Goal: Task Accomplishment & Management: Manage account settings

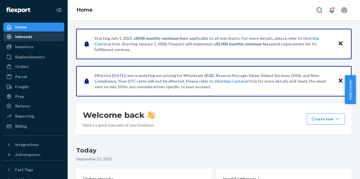
click at [38, 38] on div "Inbounds" at bounding box center [34, 37] width 60 height 8
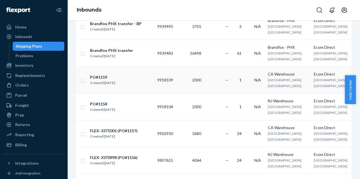
scroll to position [95, 0]
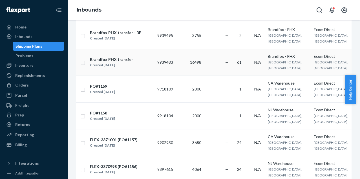
click at [314, 60] on span "[GEOGRAPHIC_DATA], [GEOGRAPHIC_DATA]" at bounding box center [331, 65] width 34 height 10
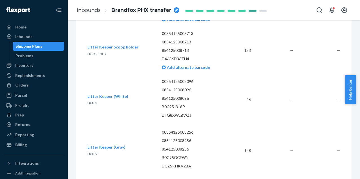
scroll to position [2294, 0]
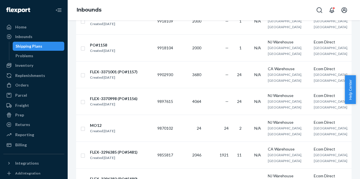
scroll to position [217, 0]
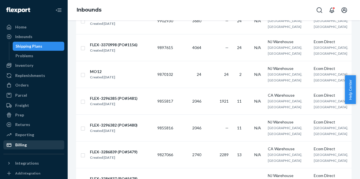
click at [29, 146] on div "Billing" at bounding box center [34, 145] width 60 height 8
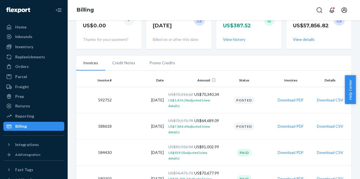
scroll to position [60, 0]
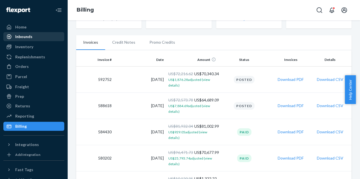
click at [25, 39] on div "Inbounds" at bounding box center [23, 37] width 17 height 6
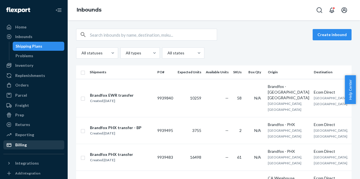
click at [22, 143] on div "Billing" at bounding box center [21, 145] width 12 height 6
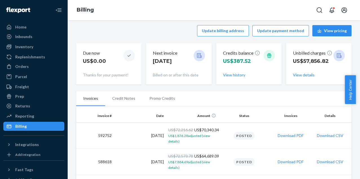
scroll to position [13, 0]
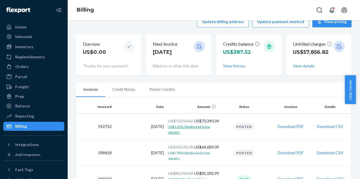
click at [200, 134] on span "US$1,876.28 adjusted (view details)" at bounding box center [189, 130] width 42 height 10
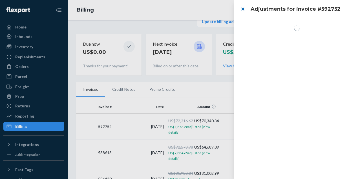
click at [241, 9] on button "close" at bounding box center [242, 8] width 11 height 11
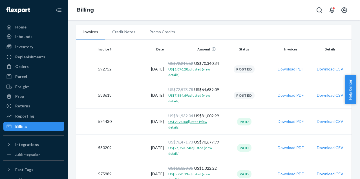
scroll to position [115, 0]
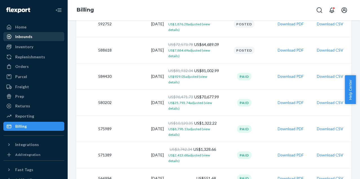
click at [35, 32] on link "Inbounds" at bounding box center [33, 36] width 61 height 9
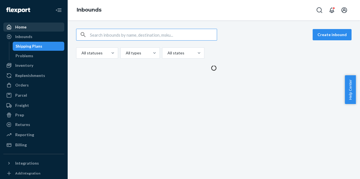
click at [35, 30] on div "Home" at bounding box center [34, 27] width 60 height 8
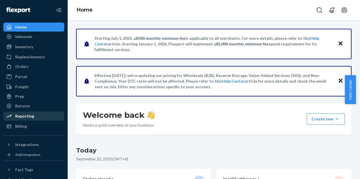
click at [20, 114] on div "Reporting" at bounding box center [24, 116] width 19 height 6
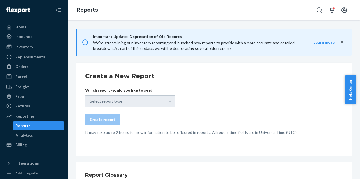
scroll to position [31, 0]
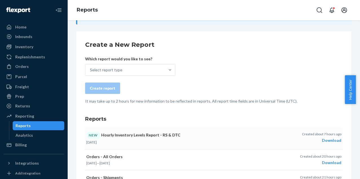
click at [127, 134] on p "NEW Hourly Inventory Levels Report - RS & DTC" at bounding box center [170, 135] width 168 height 7
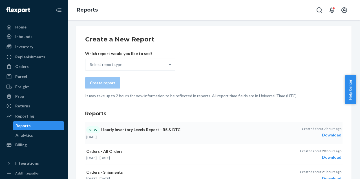
click at [140, 130] on p "NEW Hourly Inventory Levels Report - RS & DTC" at bounding box center [170, 129] width 168 height 7
click at [25, 36] on div "Inbounds" at bounding box center [23, 37] width 17 height 6
